Goal: Task Accomplishment & Management: Use online tool/utility

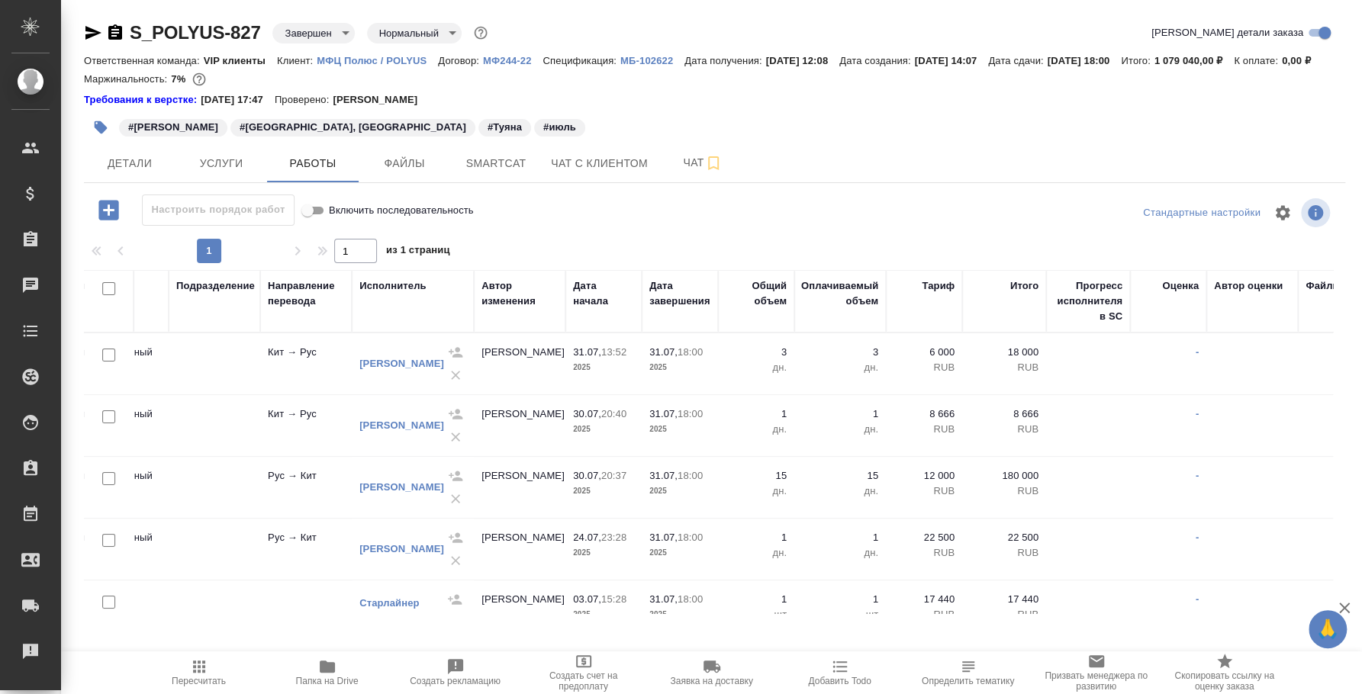
scroll to position [0, 292]
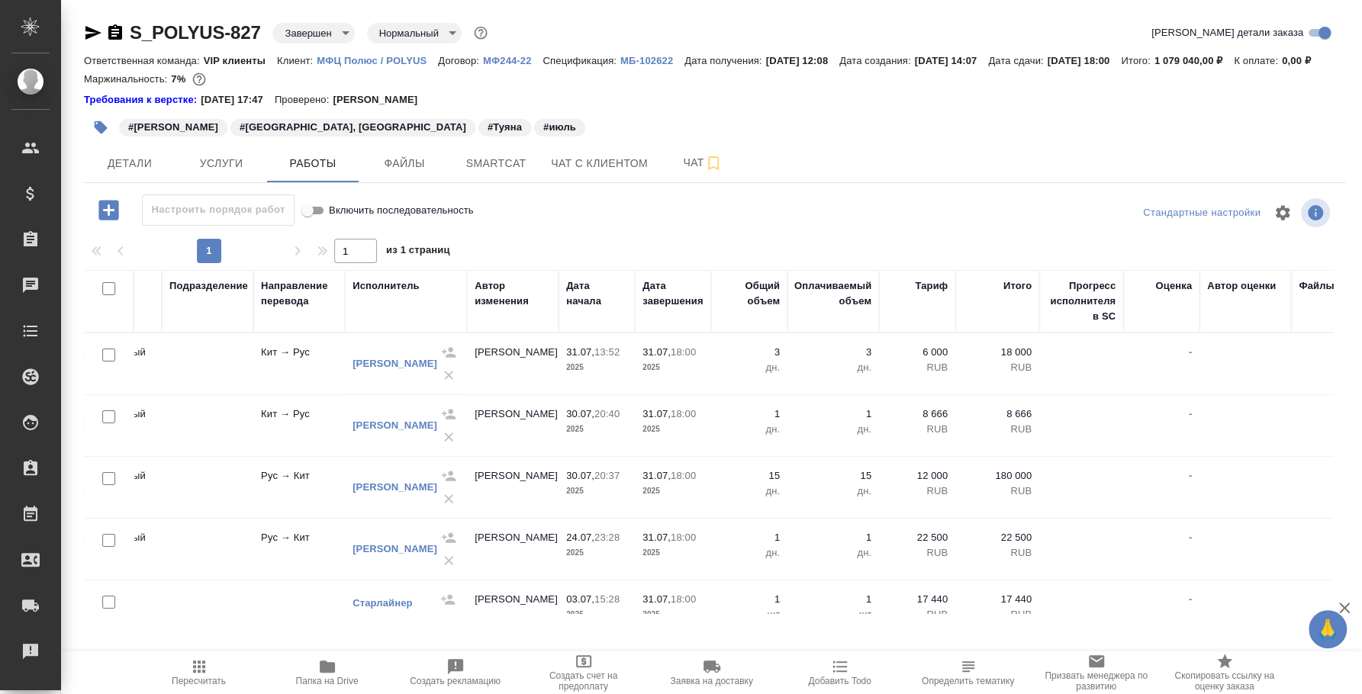
click at [1164, 381] on td "-" at bounding box center [1161, 363] width 76 height 53
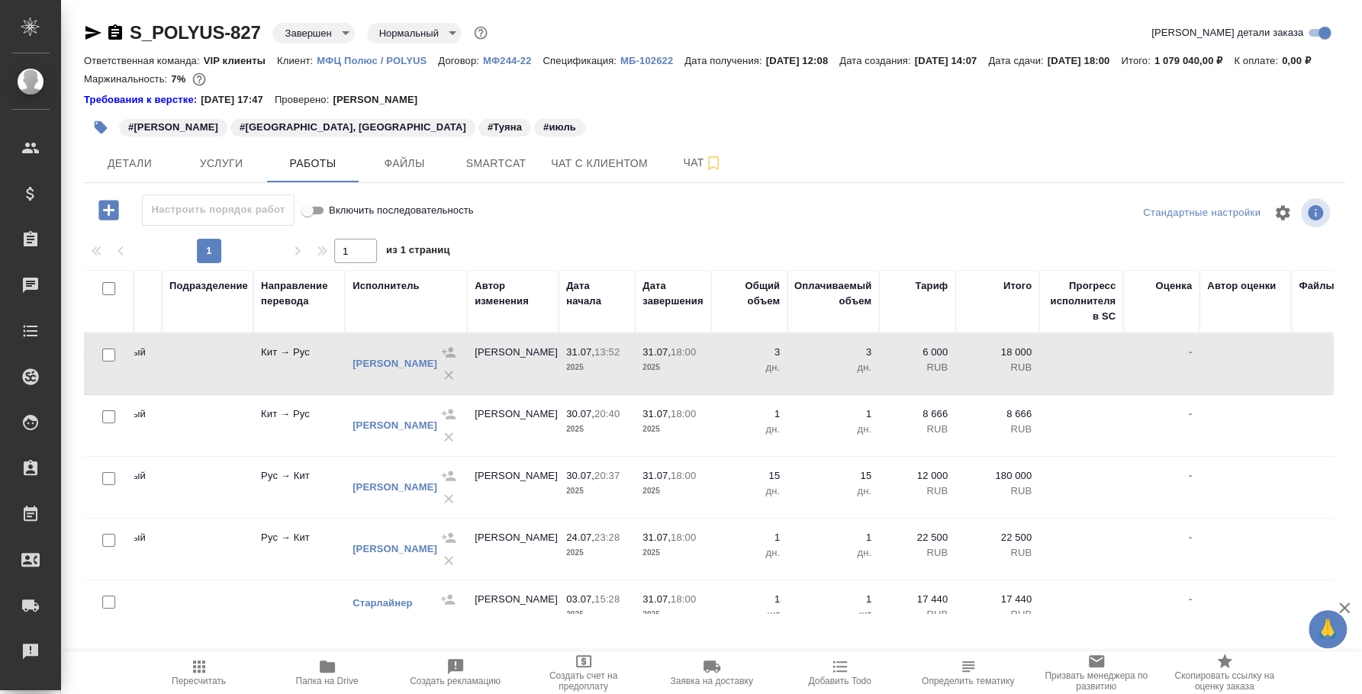
click at [1164, 381] on td "-" at bounding box center [1161, 363] width 76 height 53
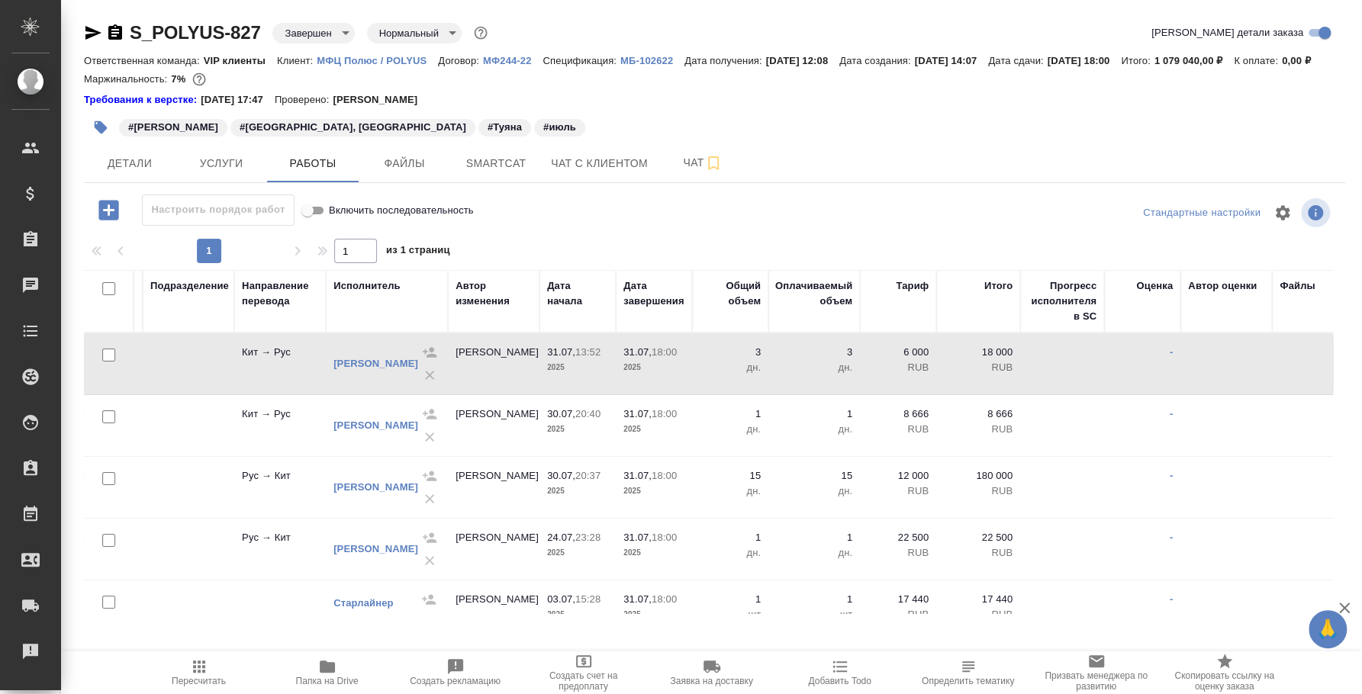
scroll to position [0, 309]
click at [1079, 391] on td at bounding box center [1064, 363] width 84 height 53
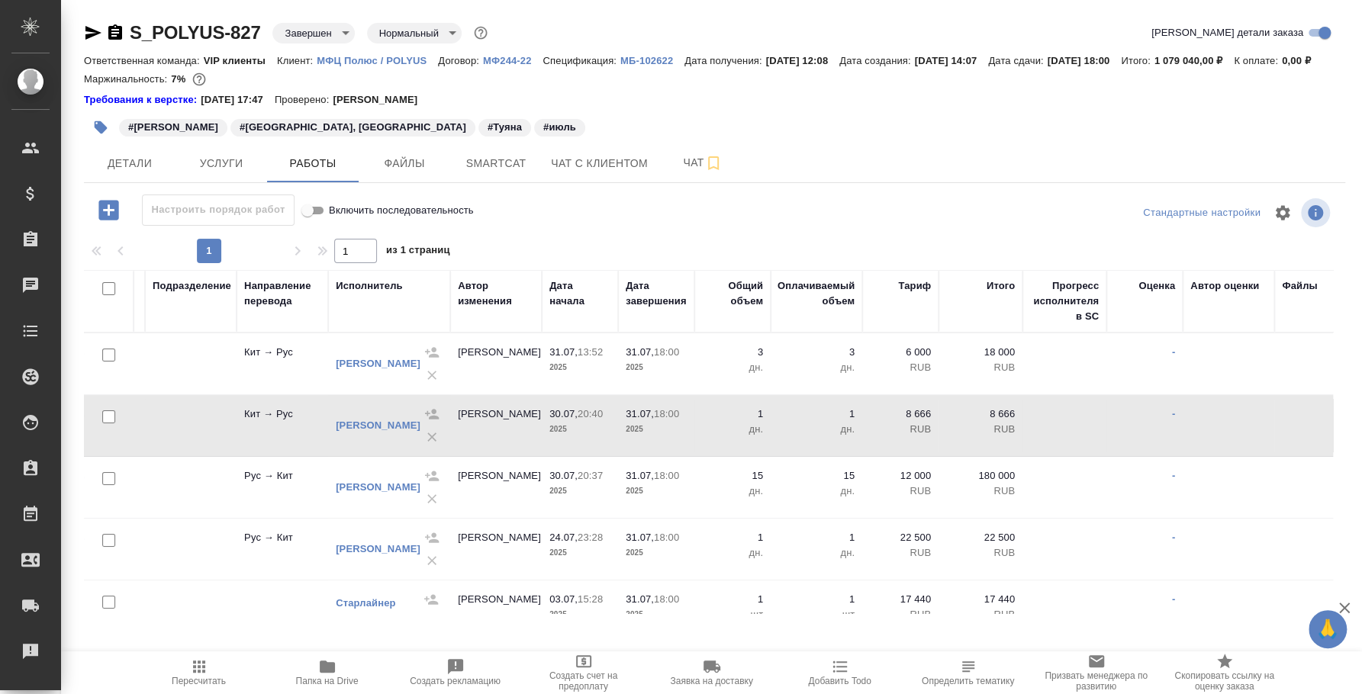
click at [1079, 391] on td at bounding box center [1064, 363] width 84 height 53
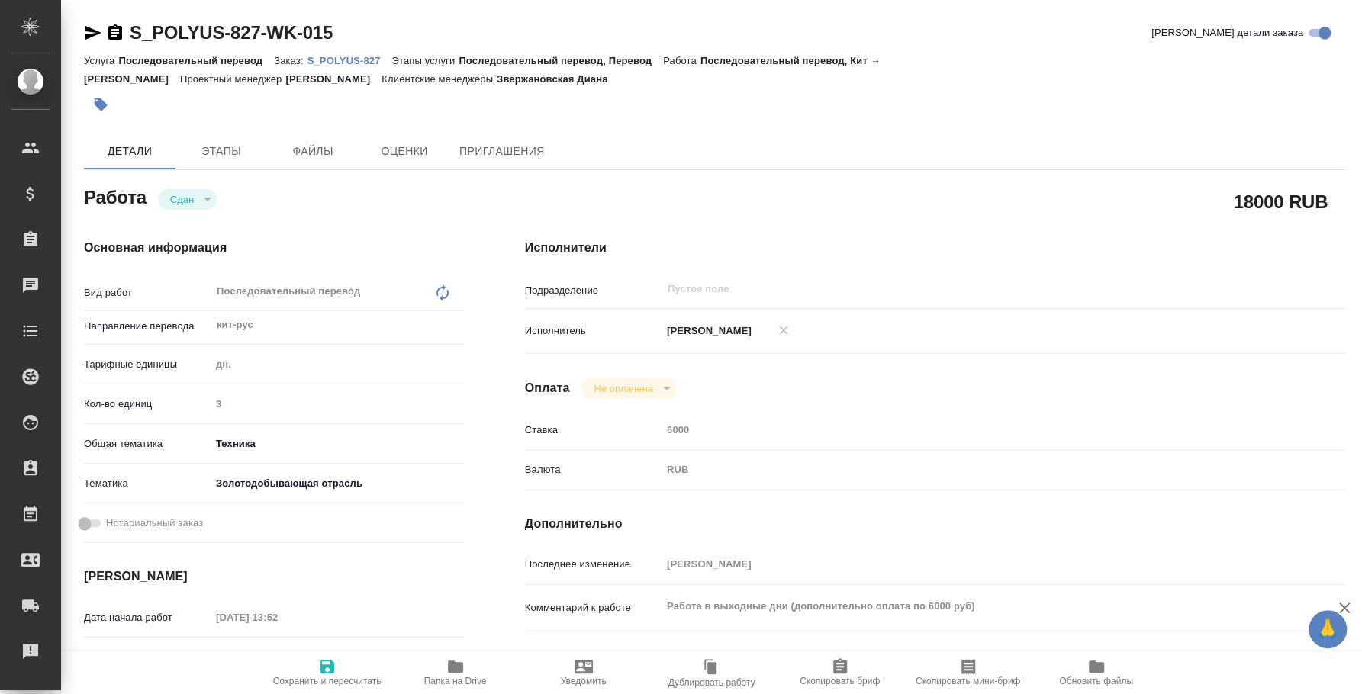
type textarea "x"
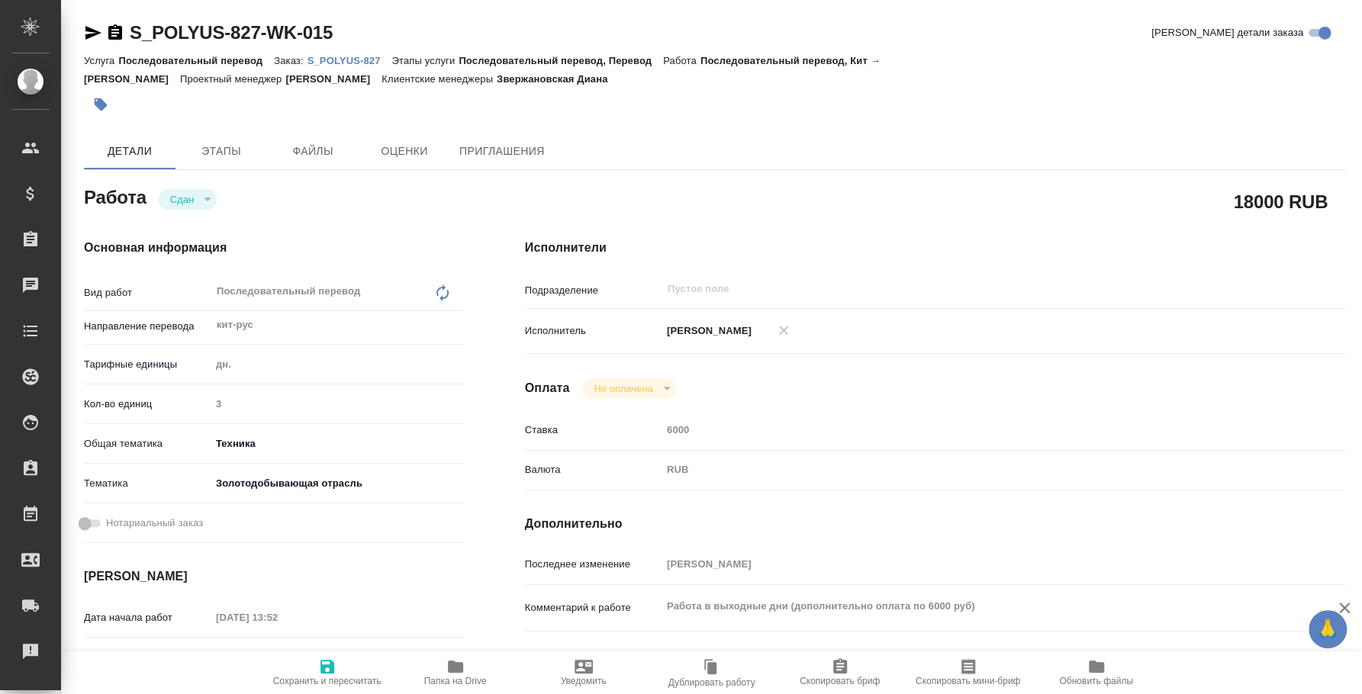
type textarea "x"
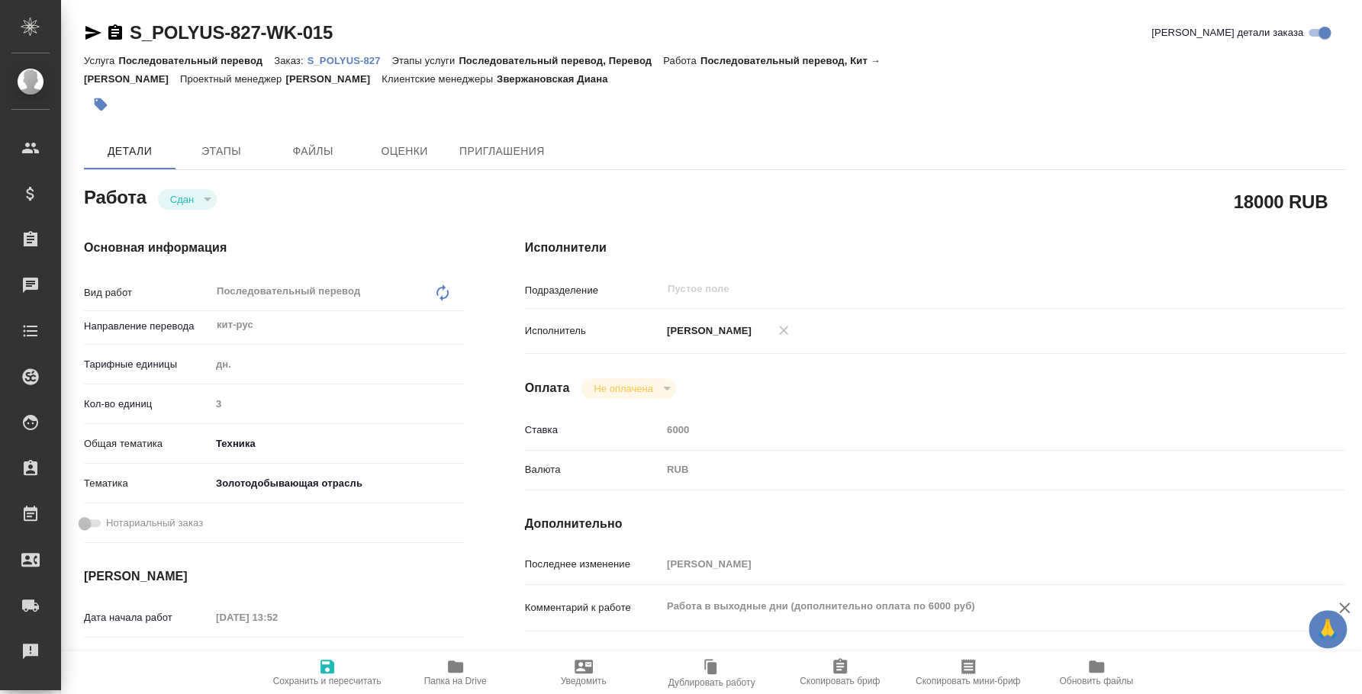
type textarea "x"
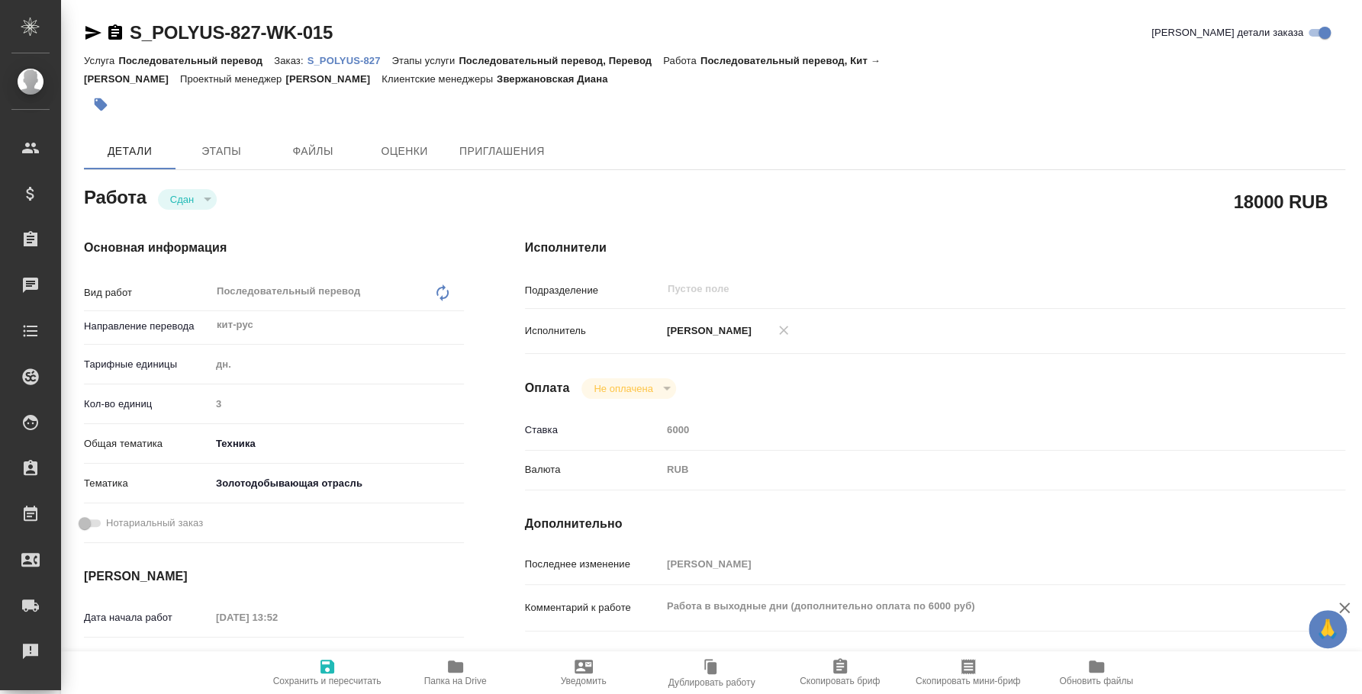
type textarea "x"
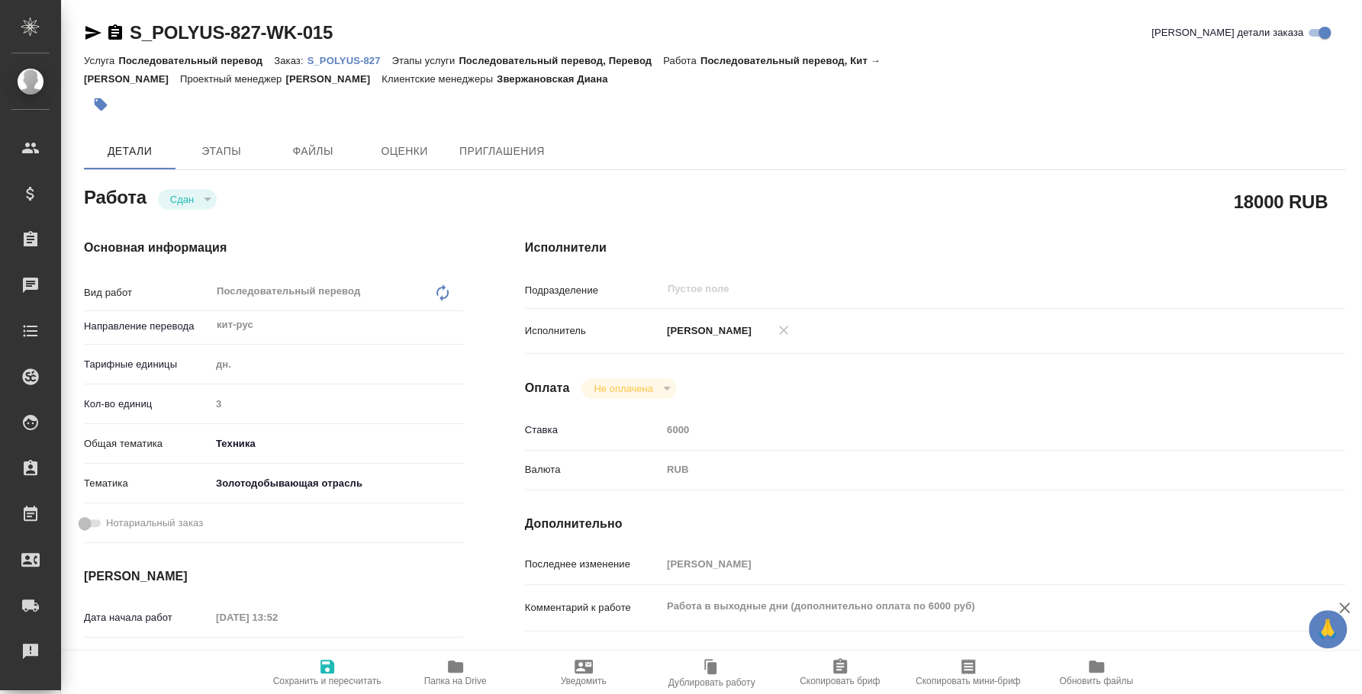
type textarea "x"
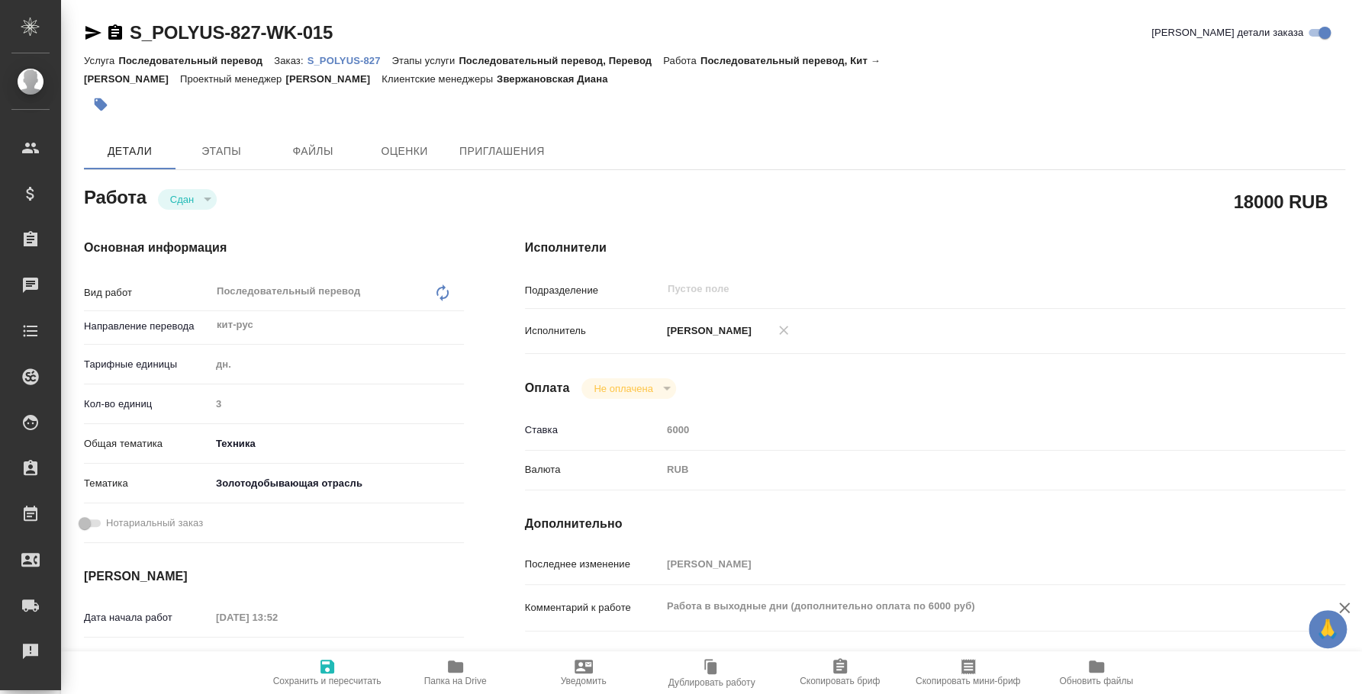
scroll to position [285, 0]
type textarea "x"
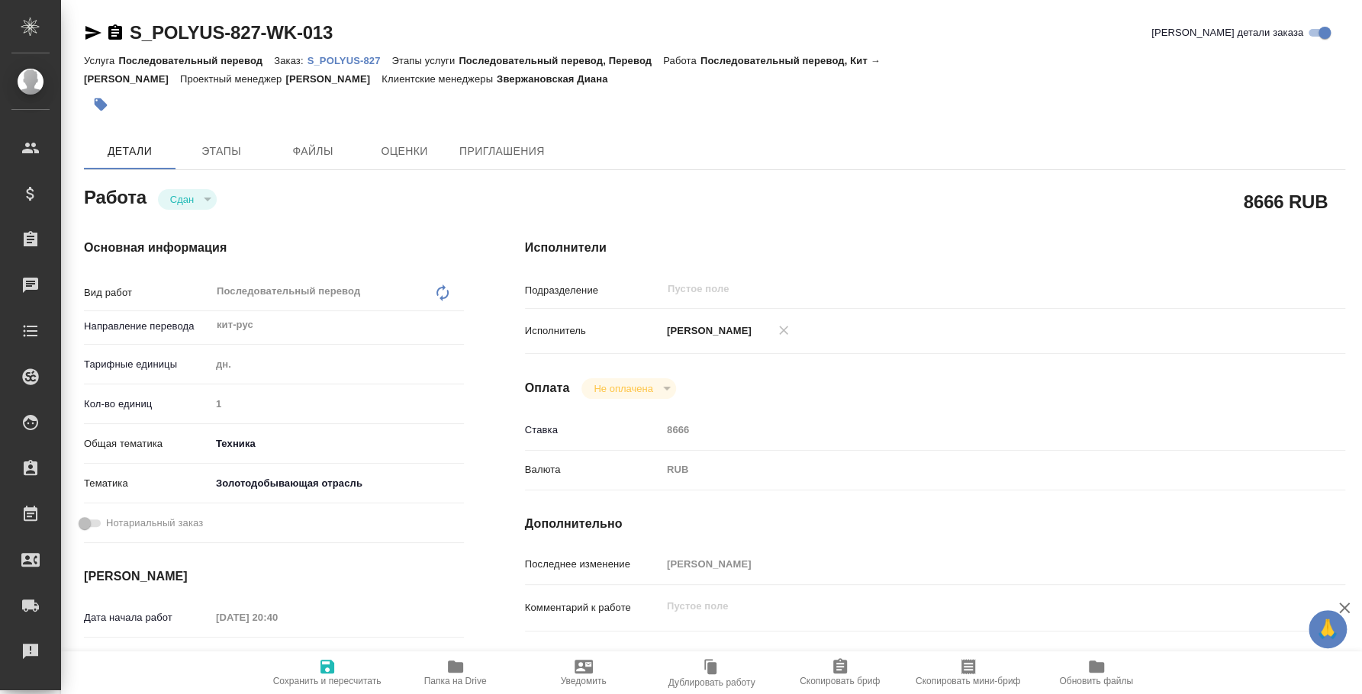
type textarea "x"
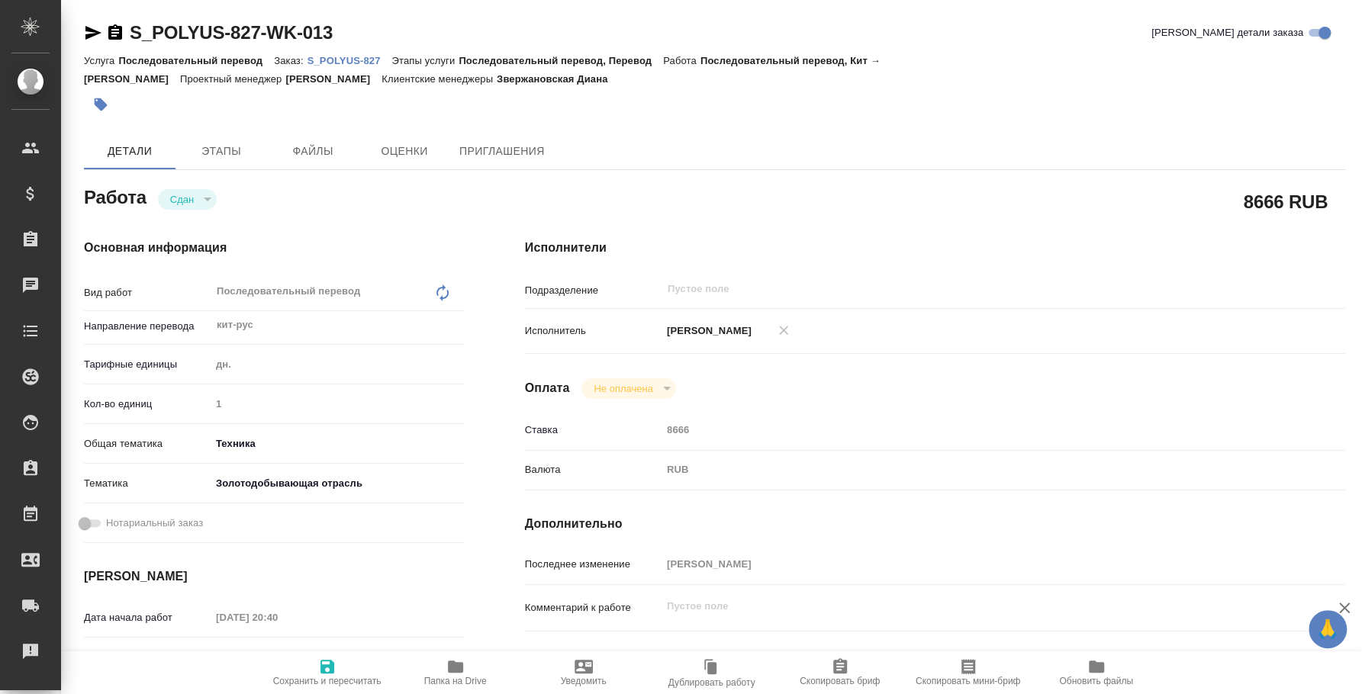
type textarea "x"
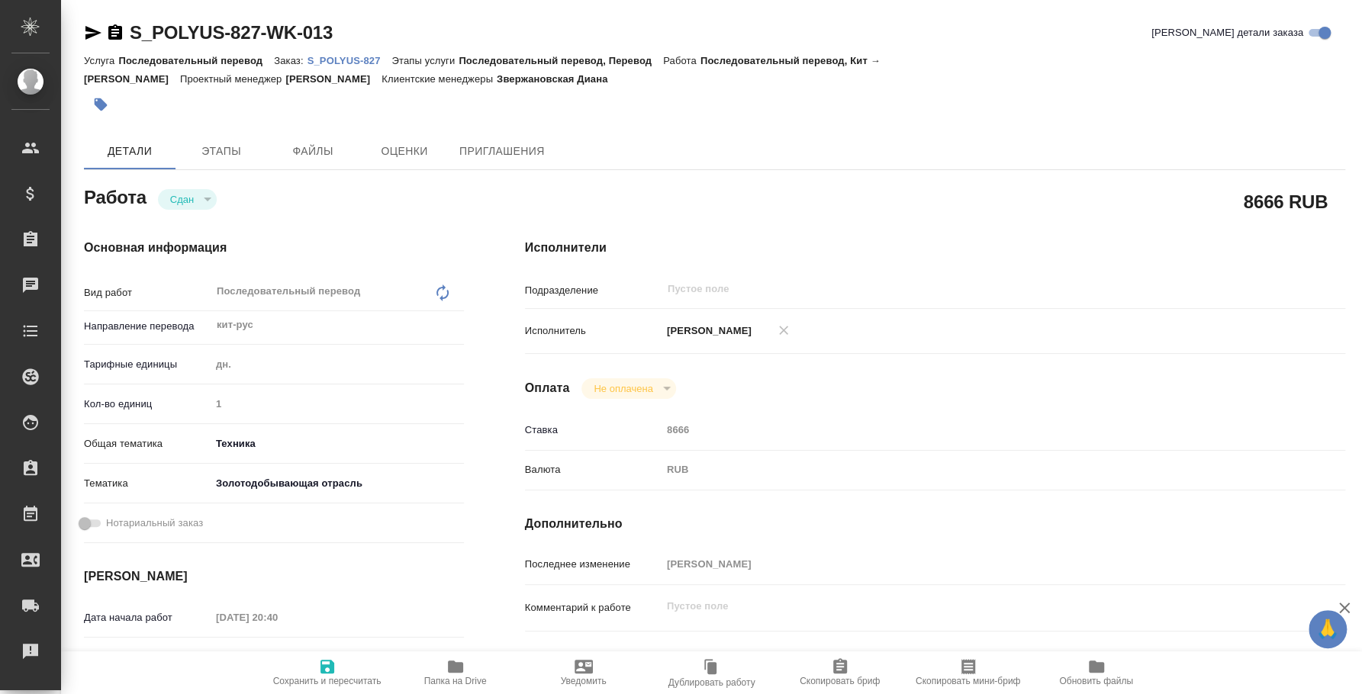
type textarea "x"
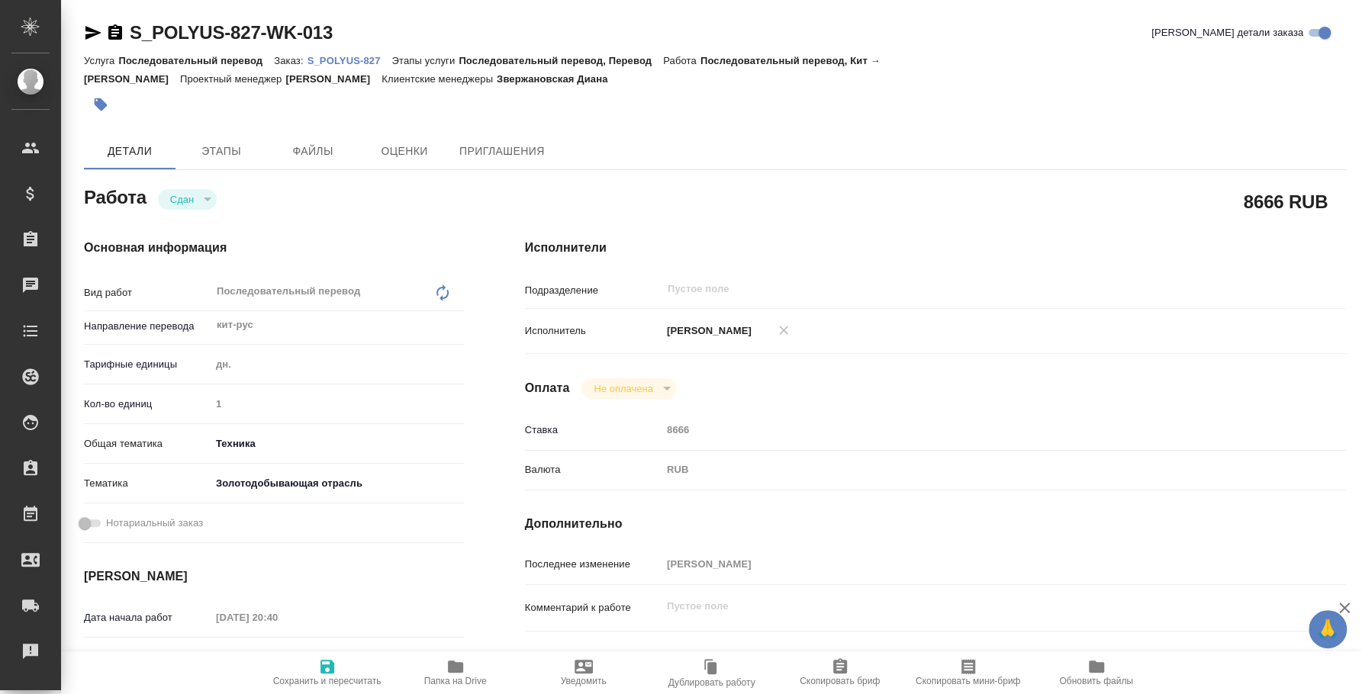
type textarea "x"
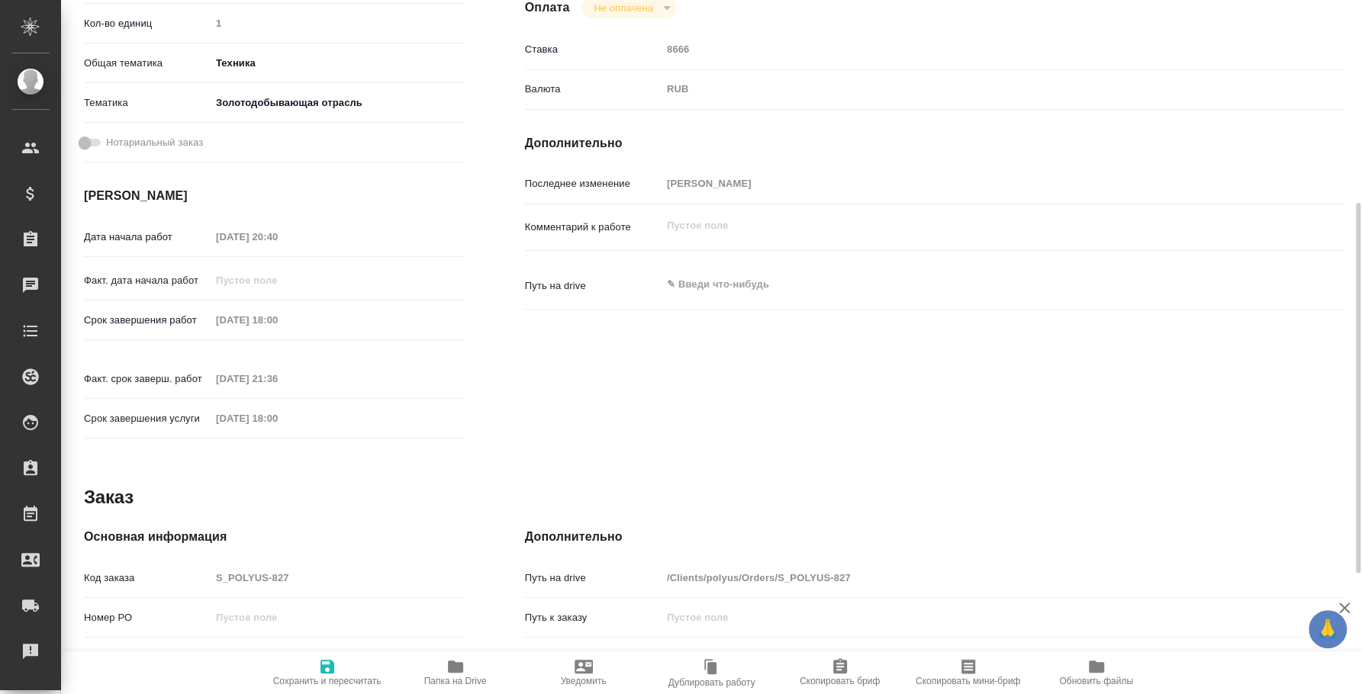
type textarea "x"
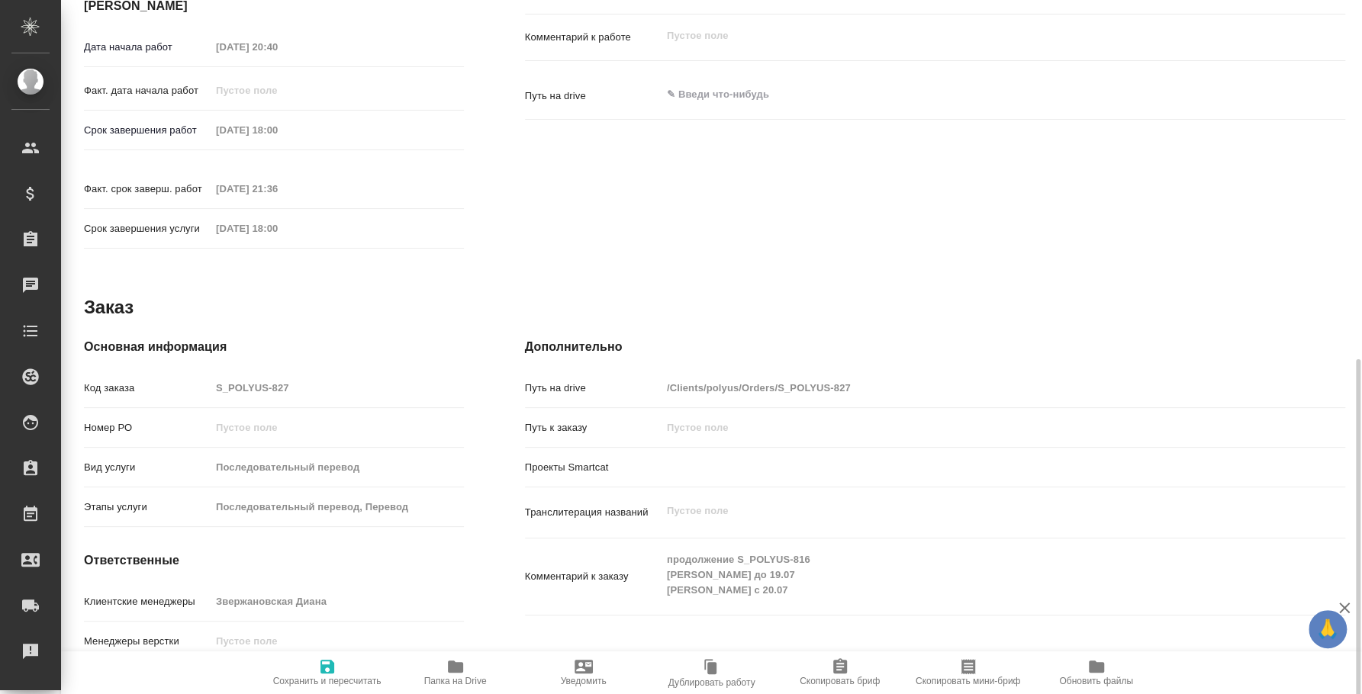
scroll to position [606, 0]
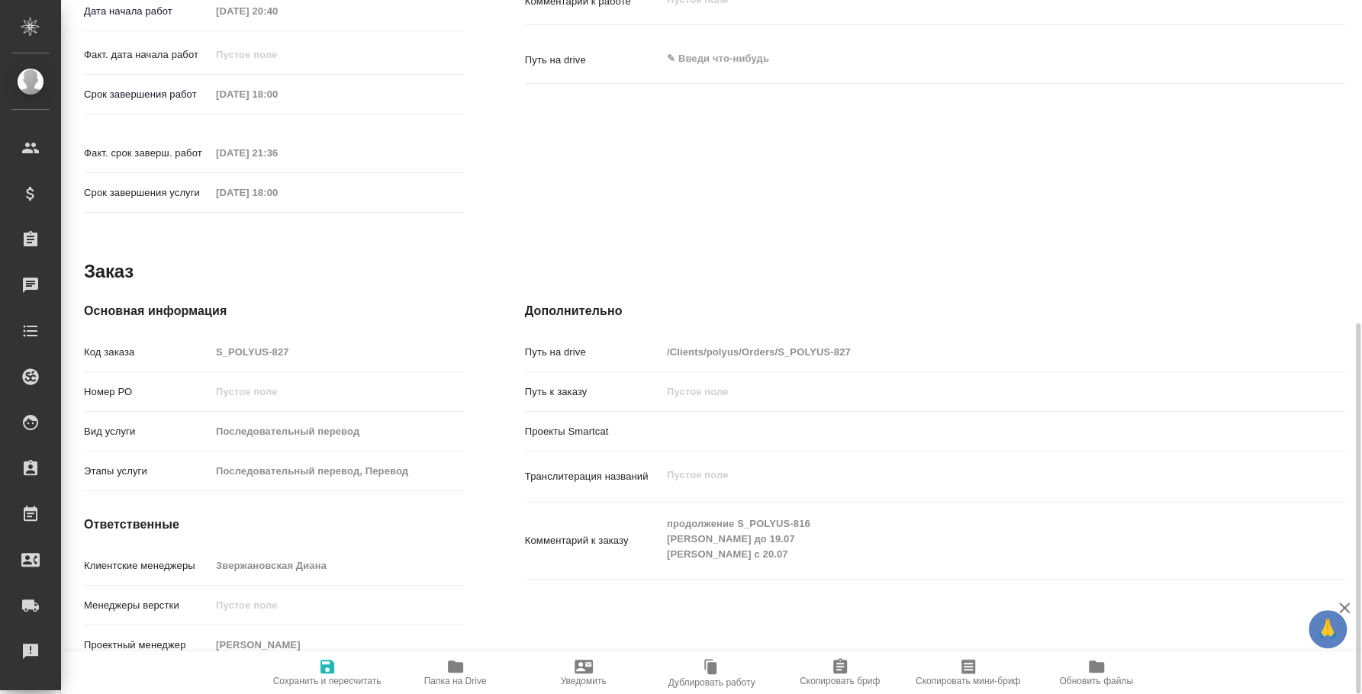
type textarea "x"
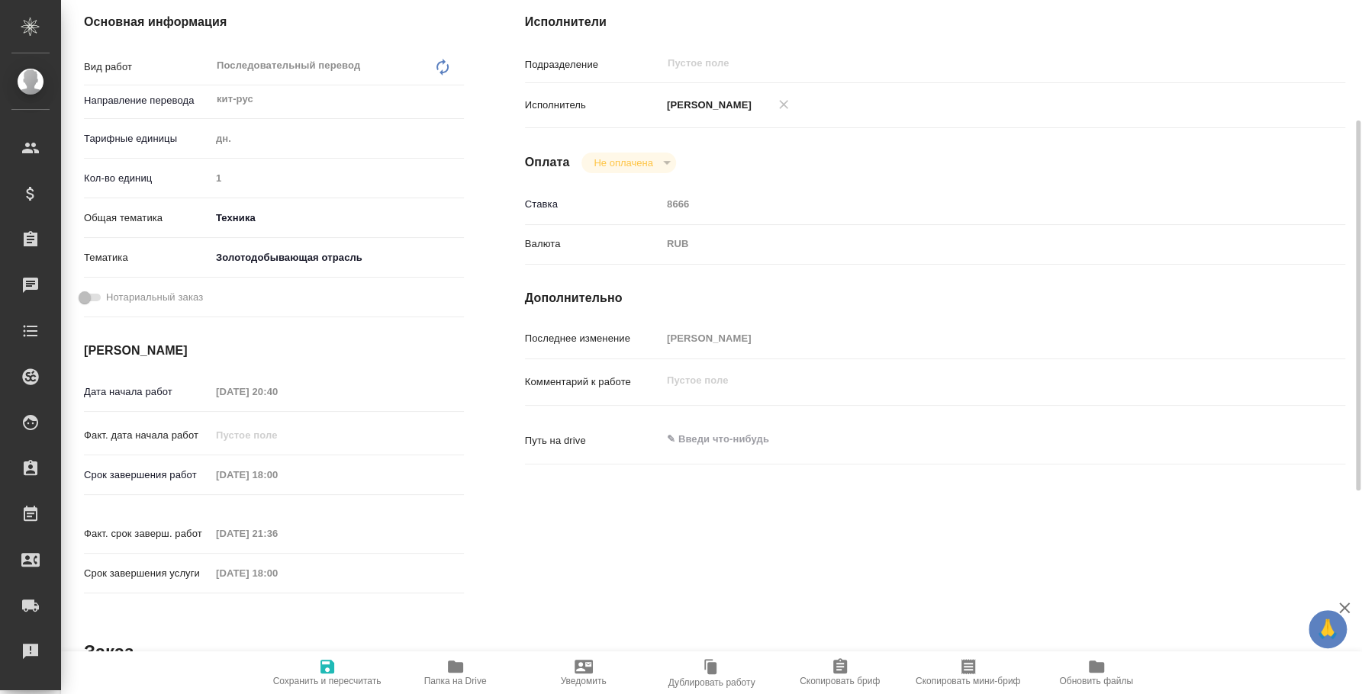
scroll to position [0, 0]
